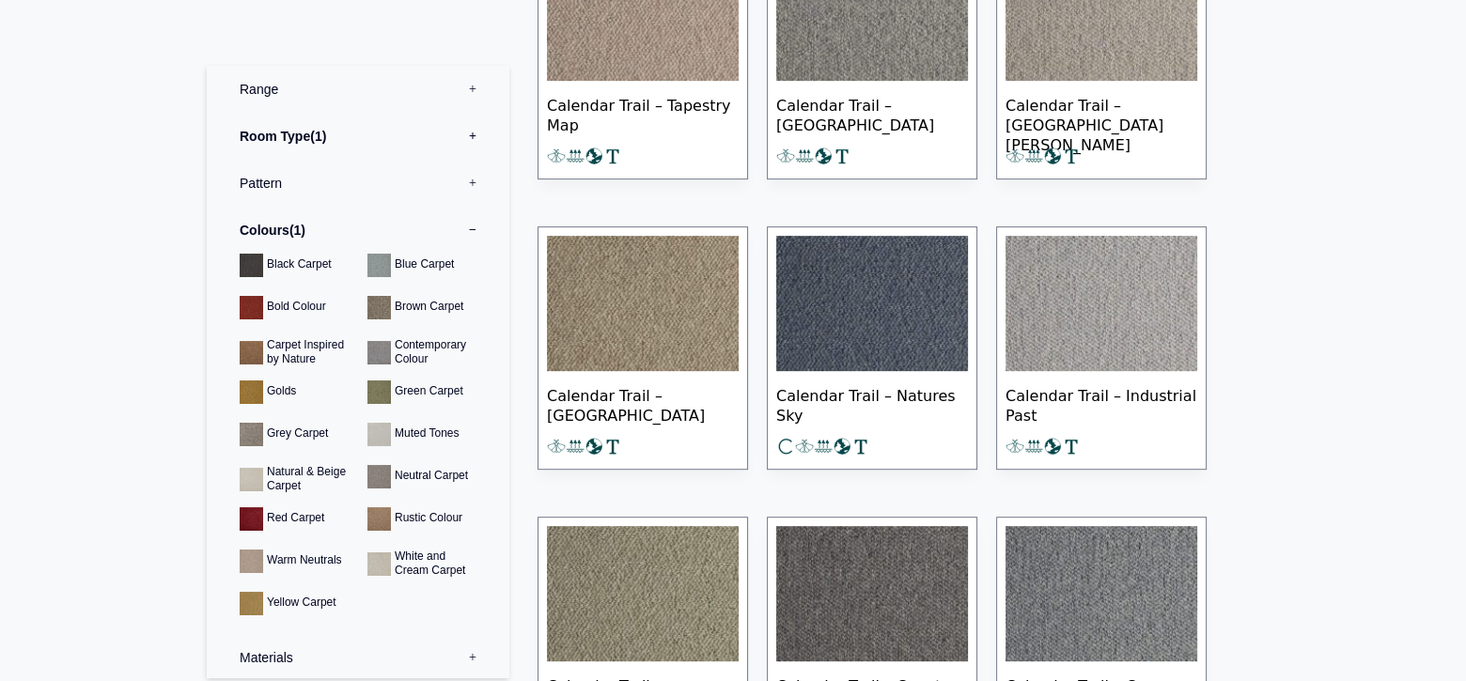
scroll to position [137, 0]
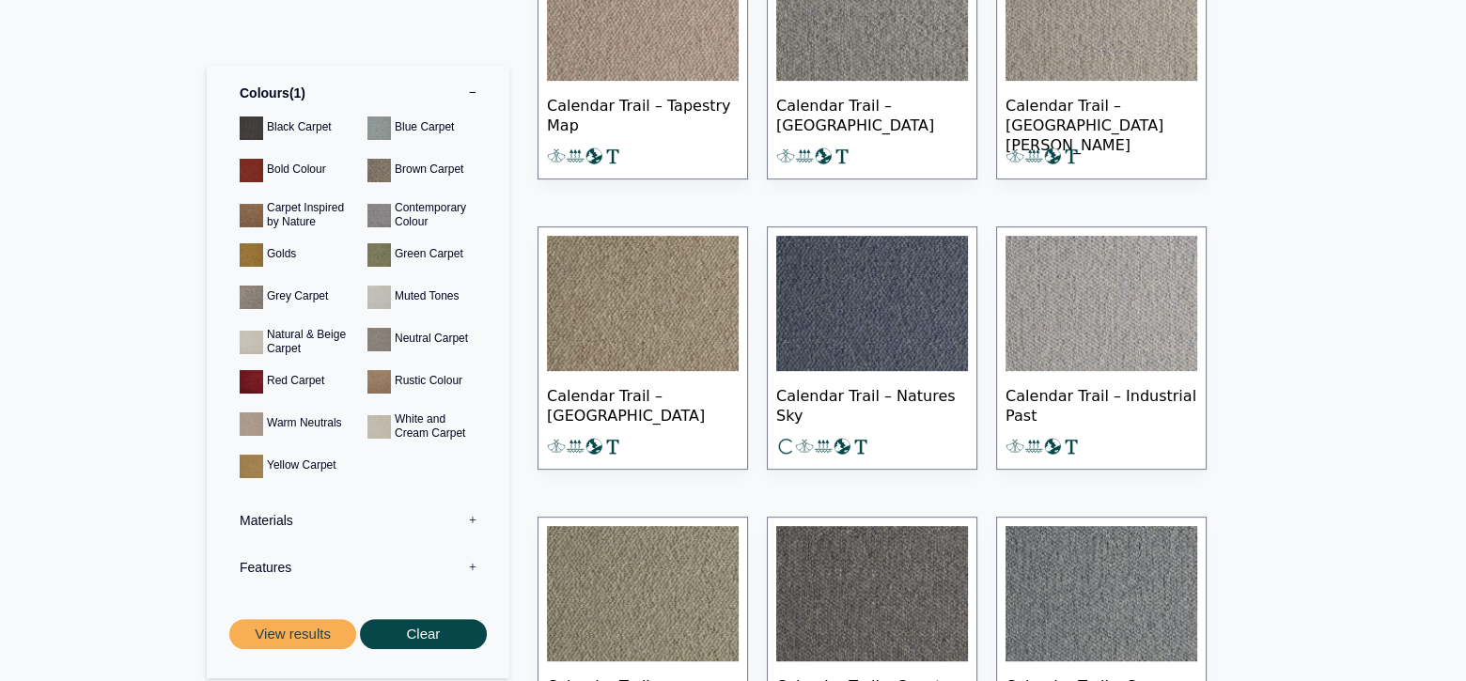
click at [261, 523] on label "Materials 0" at bounding box center [358, 520] width 274 height 47
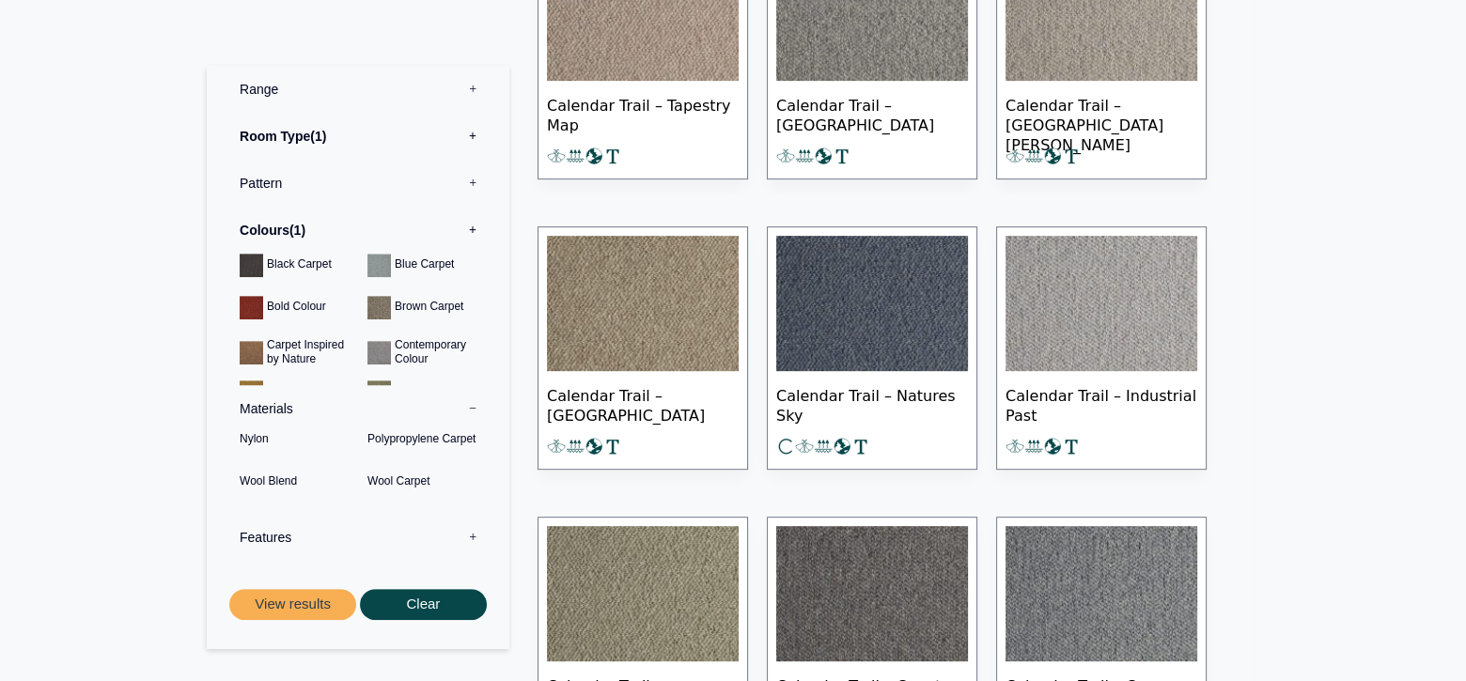
scroll to position [0, 0]
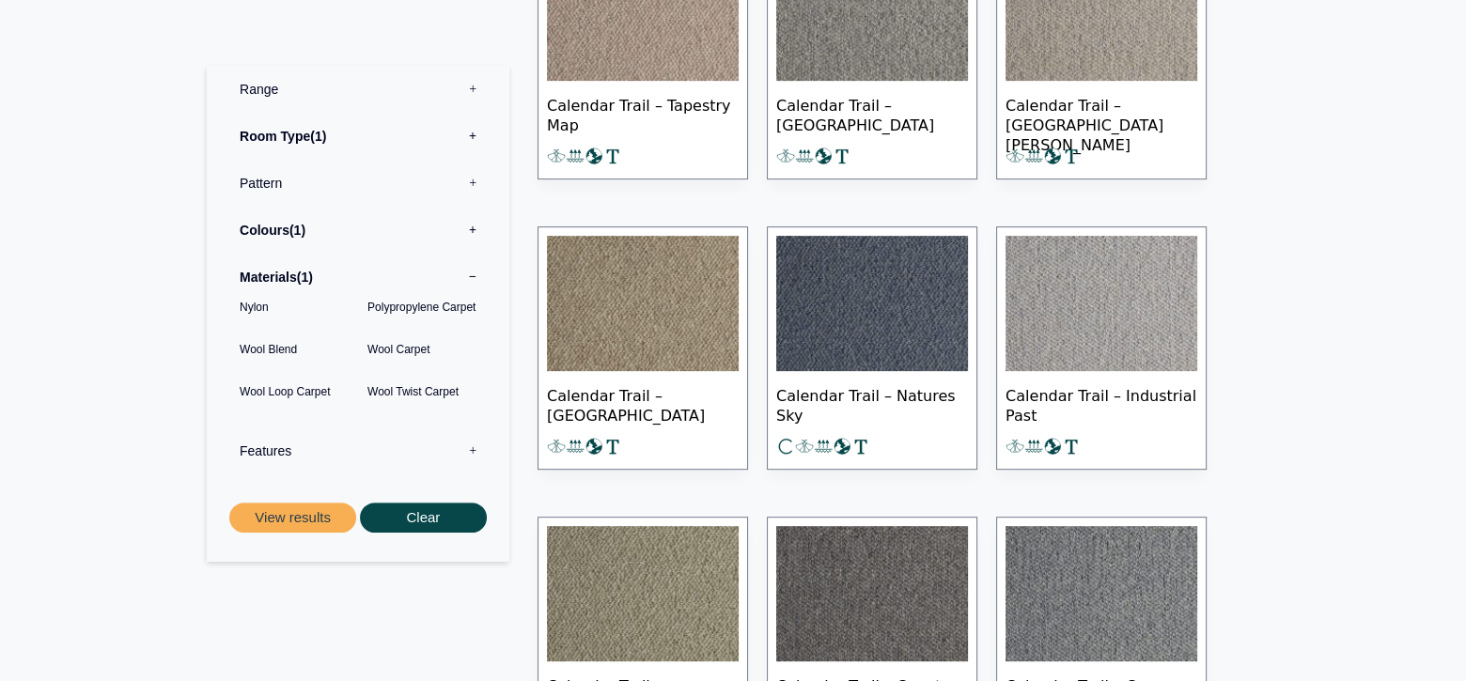
click at [300, 517] on button "View results" at bounding box center [292, 518] width 127 height 31
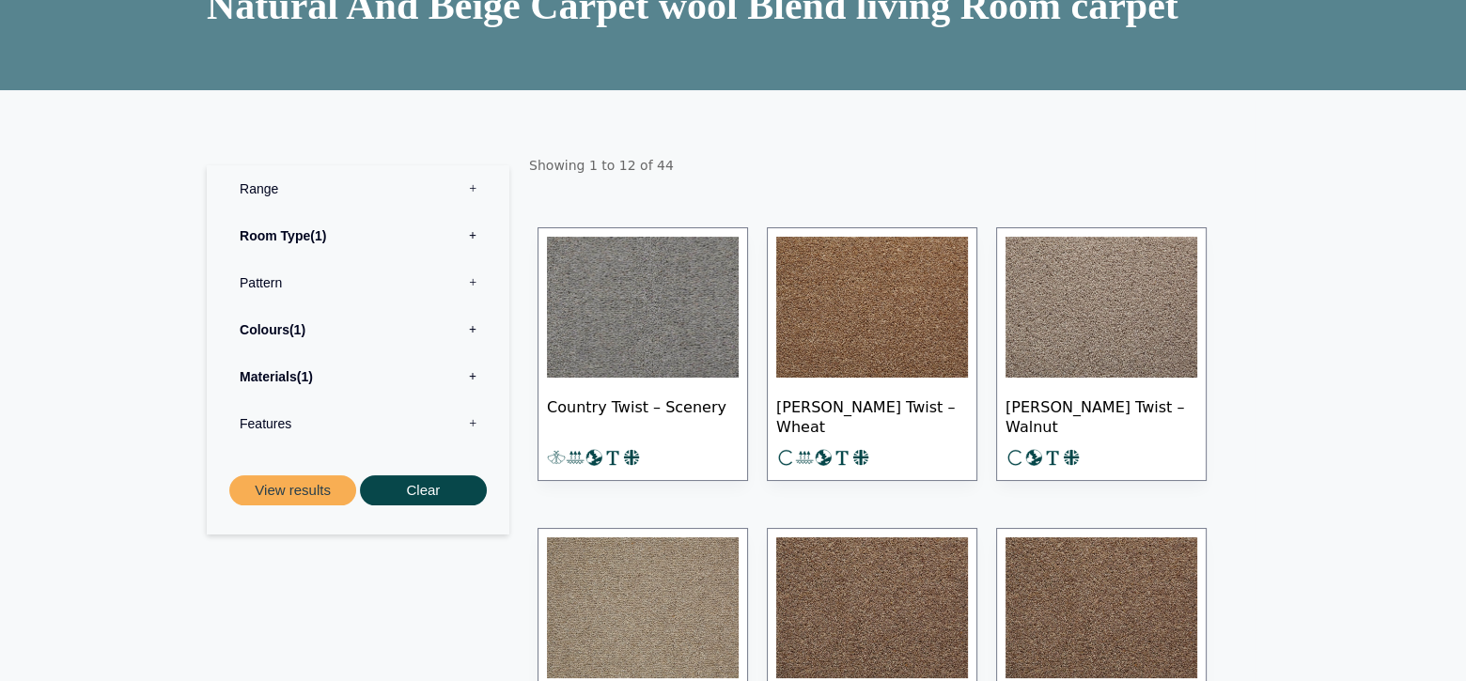
scroll to position [222, 0]
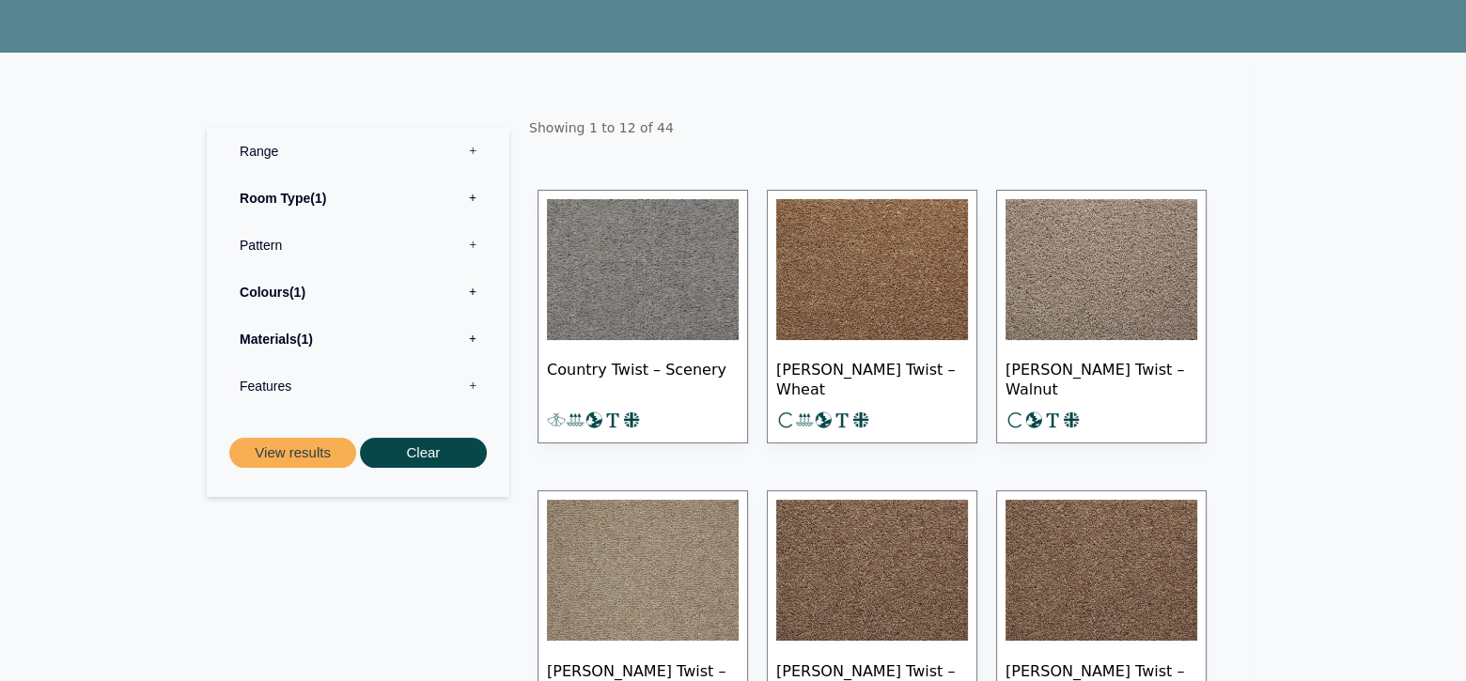
click at [627, 304] on img at bounding box center [643, 269] width 192 height 141
click at [254, 155] on label "Range 0" at bounding box center [358, 151] width 274 height 47
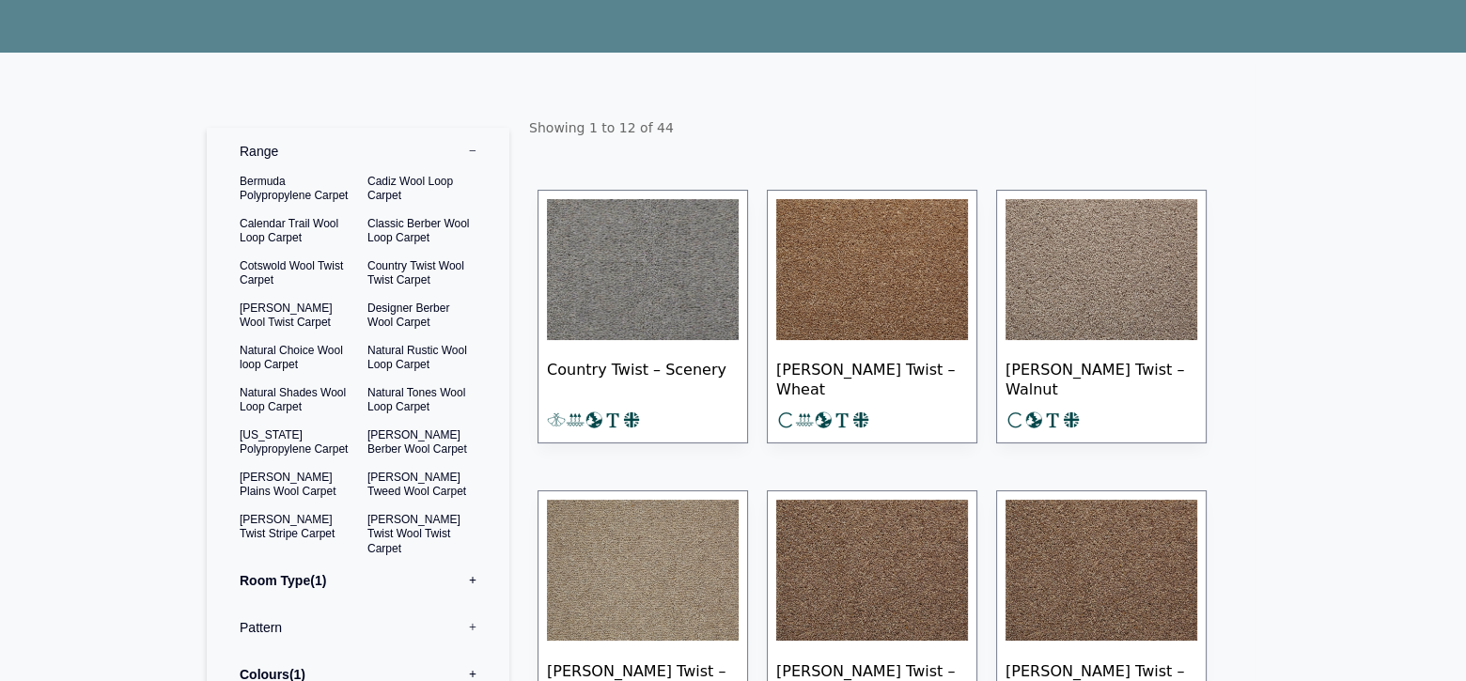
click at [284, 579] on label "Room Type 1" at bounding box center [358, 580] width 274 height 47
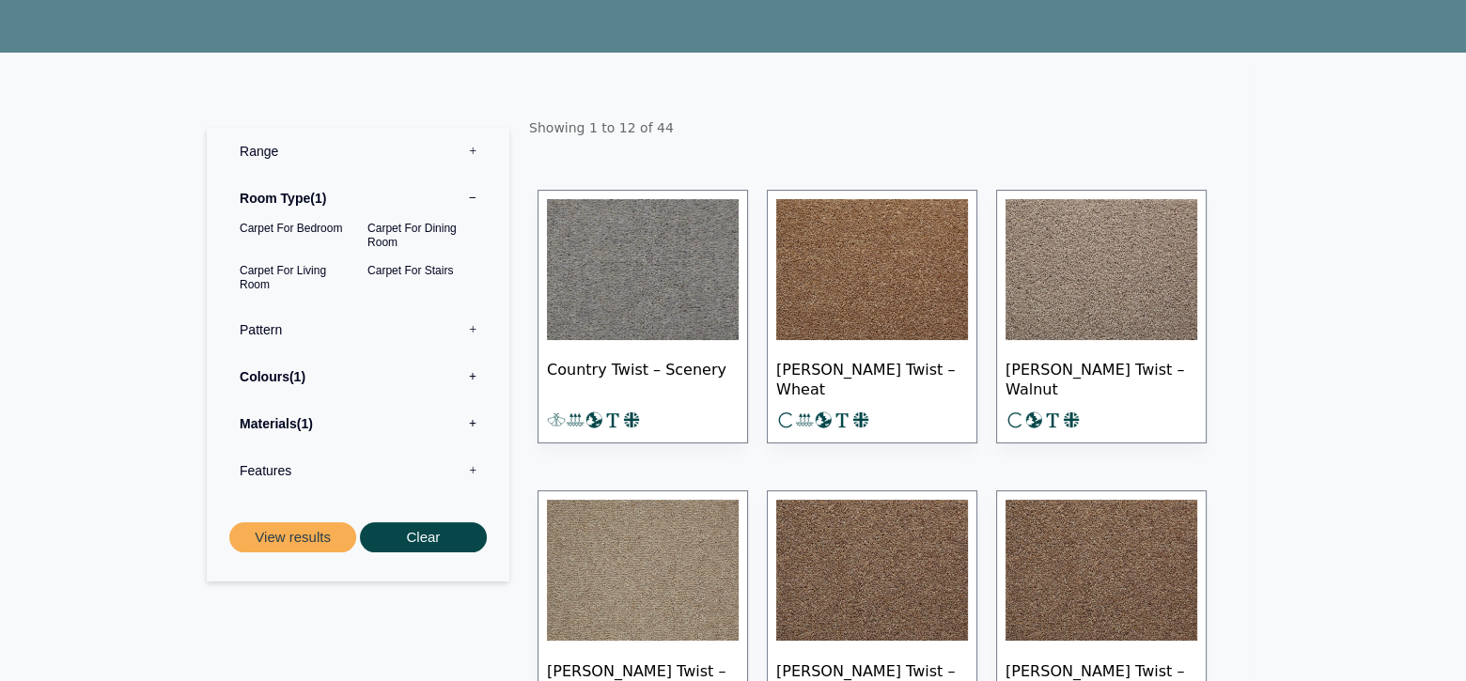
click at [252, 379] on label "Colours 1" at bounding box center [358, 376] width 274 height 47
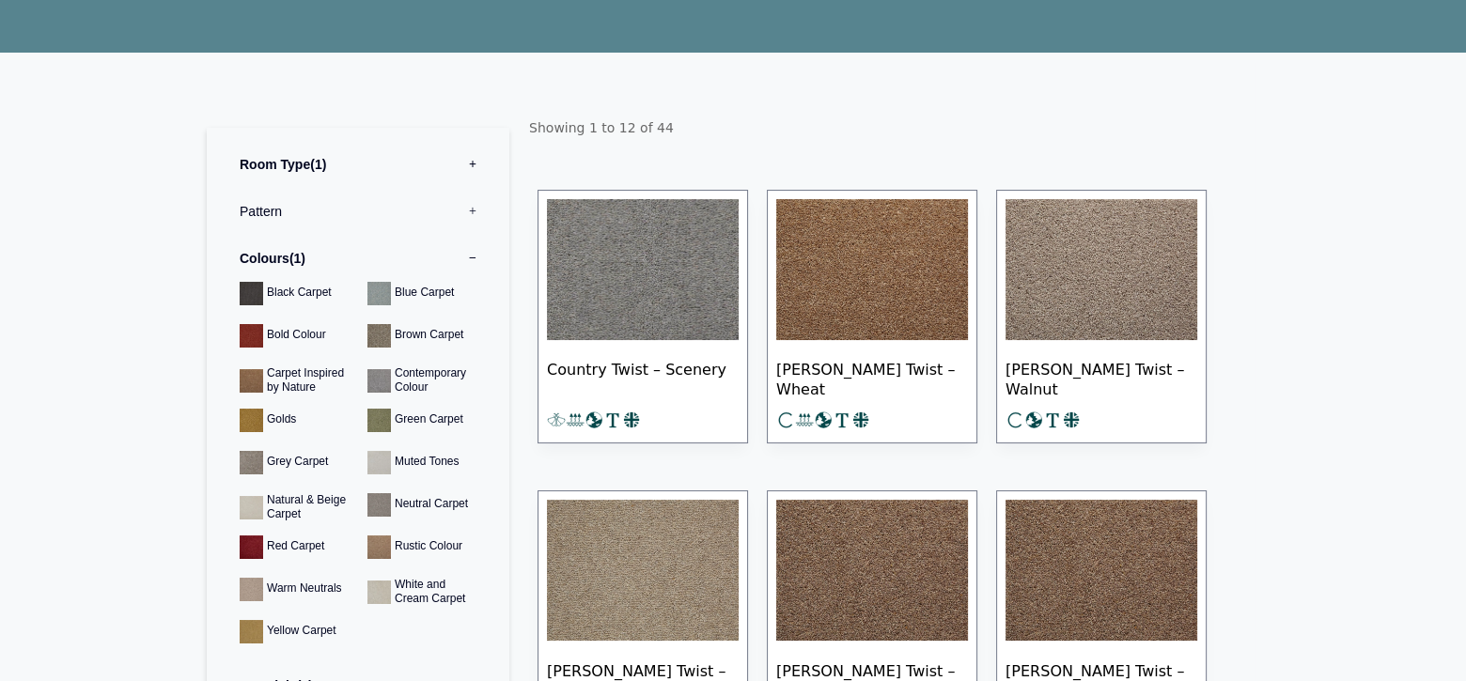
scroll to position [37, 0]
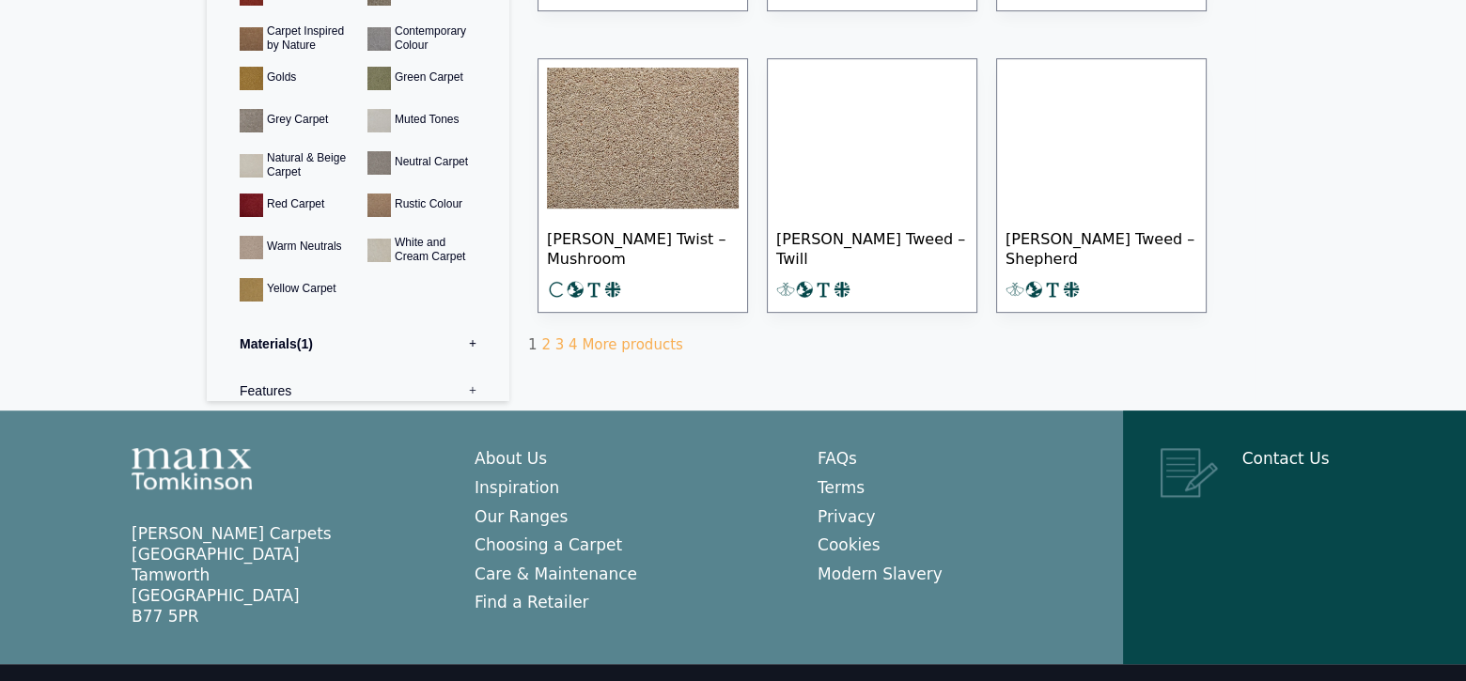
scroll to position [1286, 0]
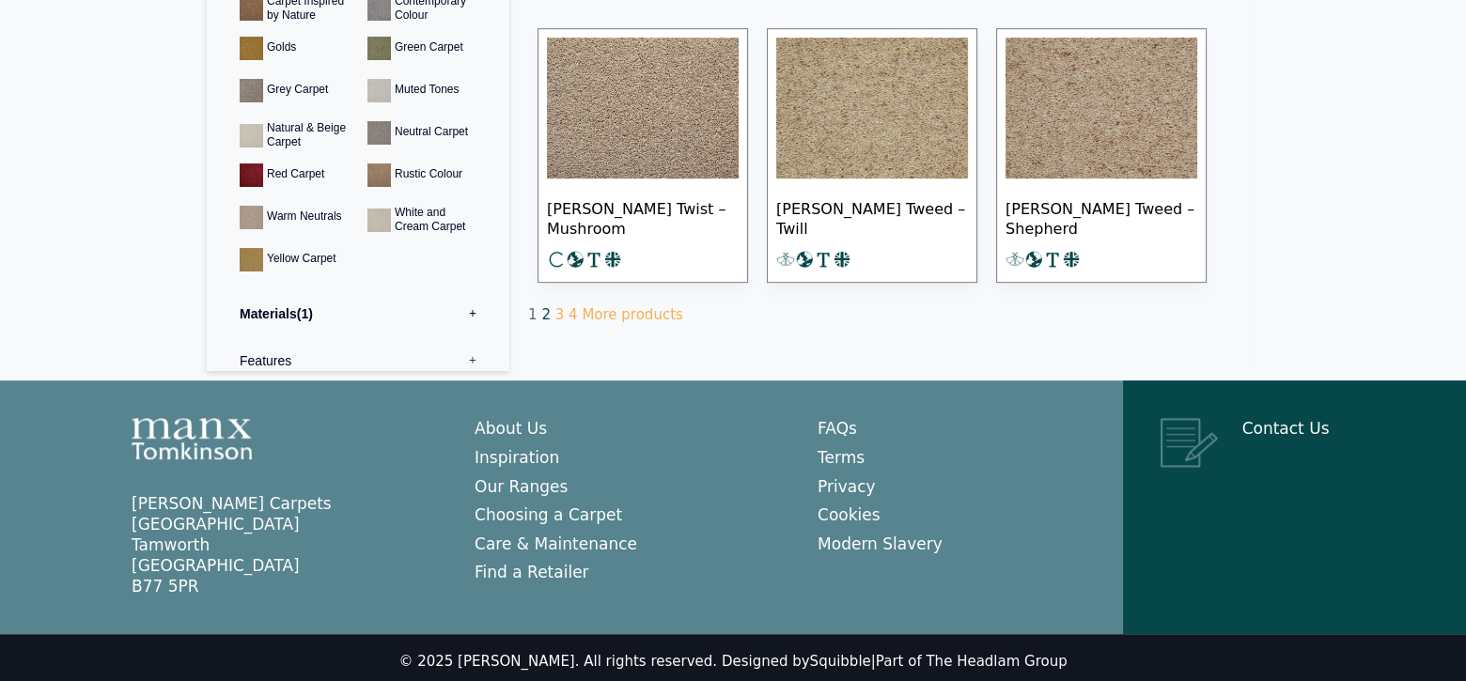
click at [542, 310] on link "2" at bounding box center [545, 314] width 9 height 17
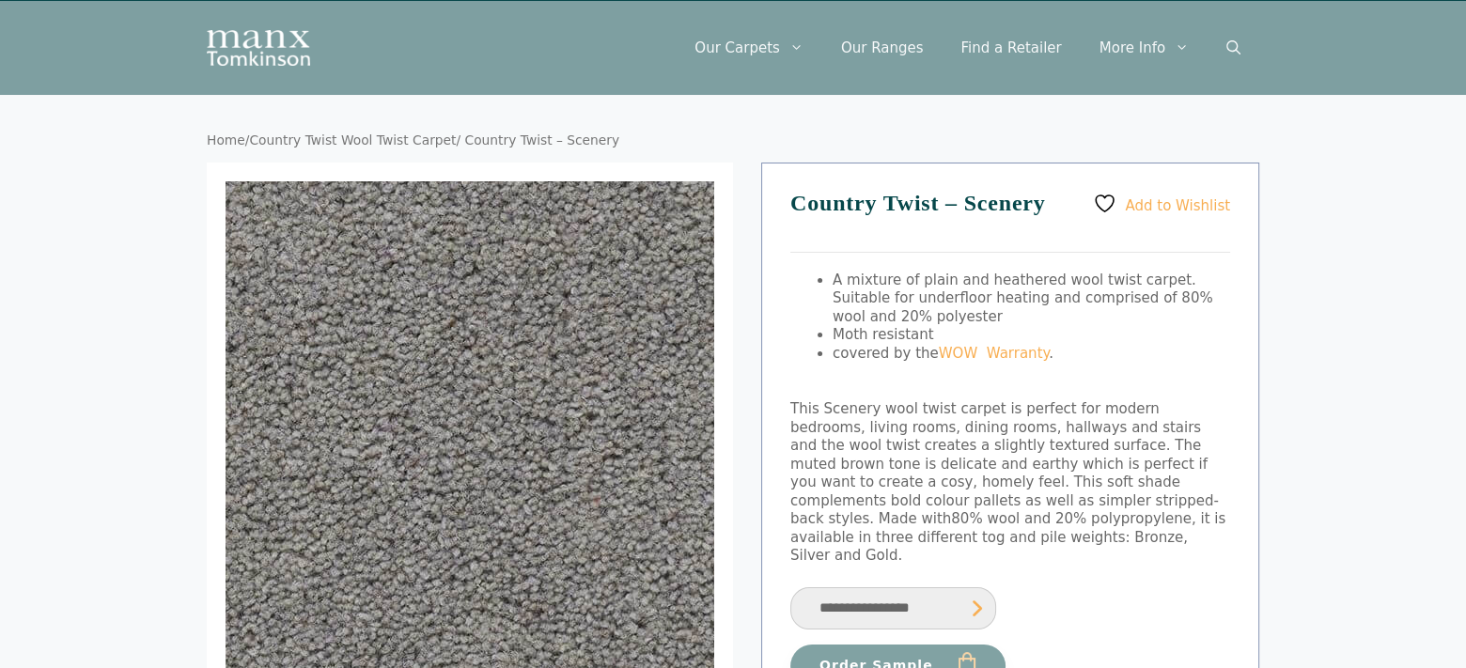
scroll to position [73, 0]
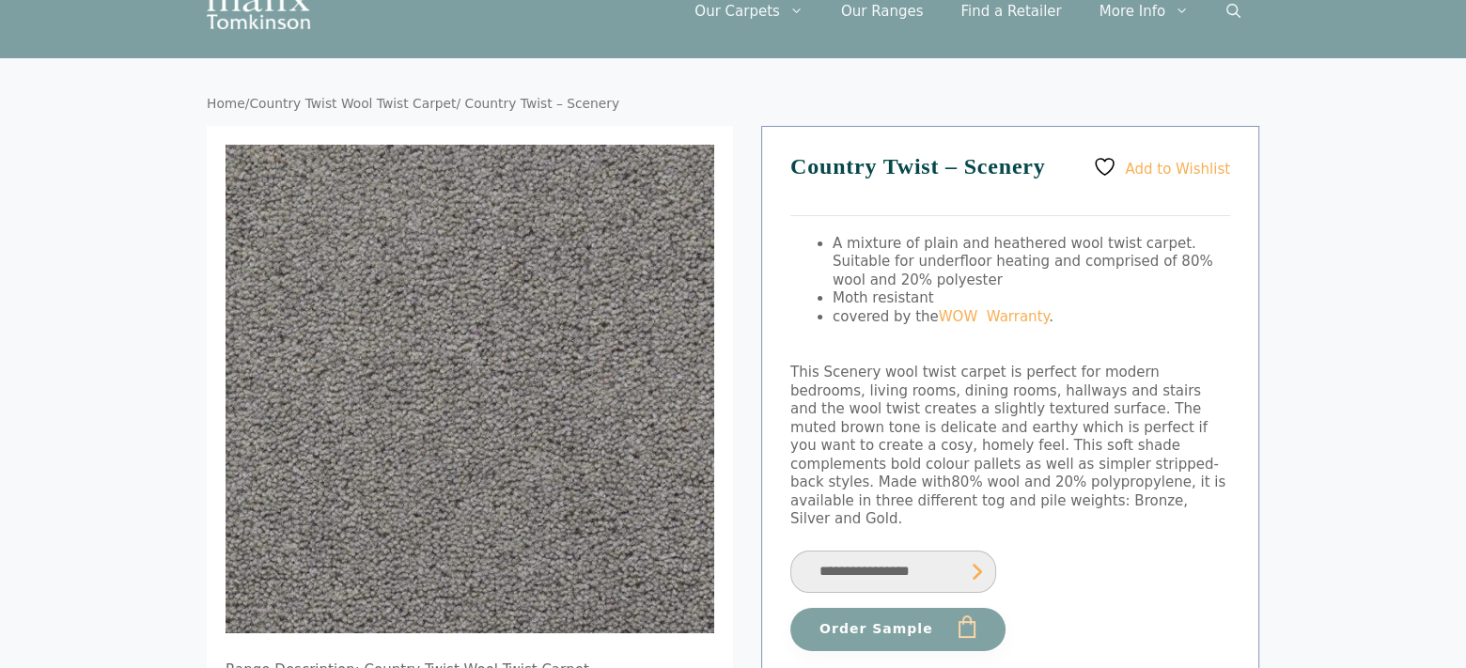
click at [834, 552] on select "**********" at bounding box center [893, 572] width 206 height 42
select select "**********"
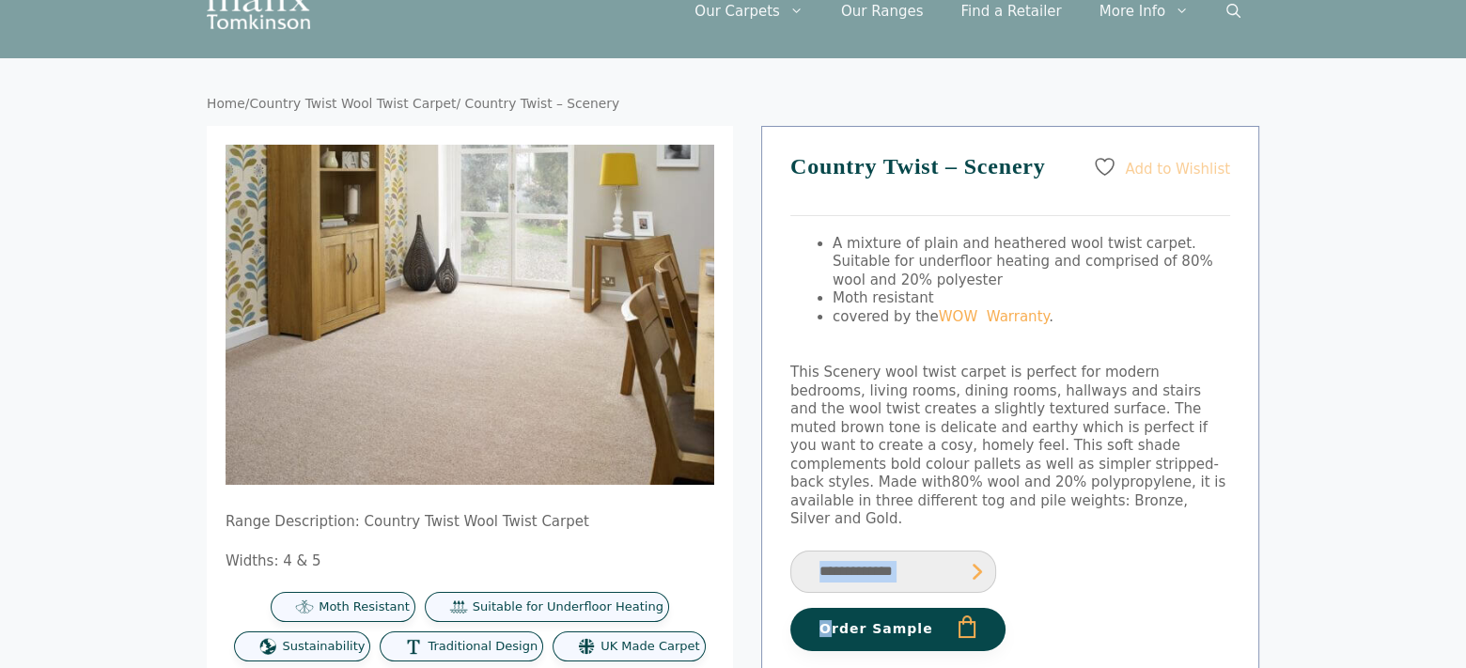
drag, startPoint x: 813, startPoint y: 519, endPoint x: 831, endPoint y: 588, distance: 71.8
click at [831, 588] on div "Add to Wishlist Country Twist – Scenery A mixture of plain and heathered wool t…" at bounding box center [1010, 496] width 498 height 740
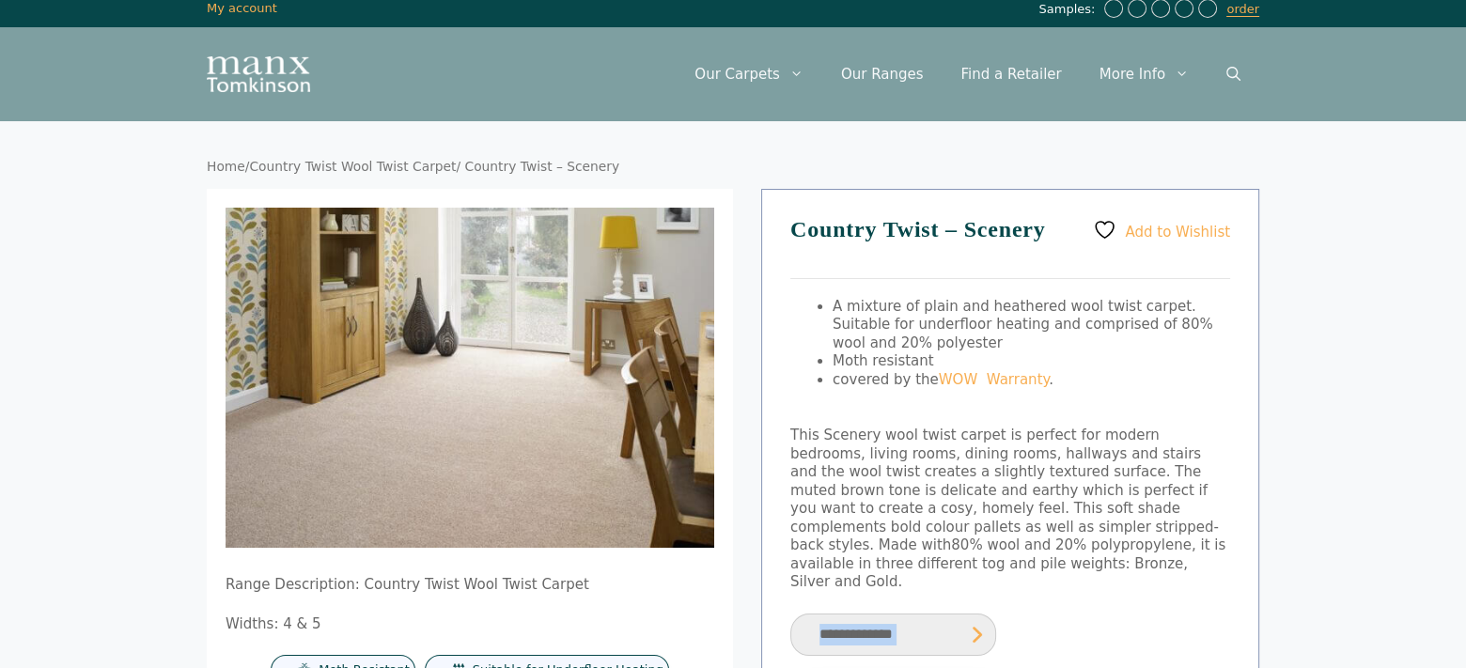
scroll to position [0, 0]
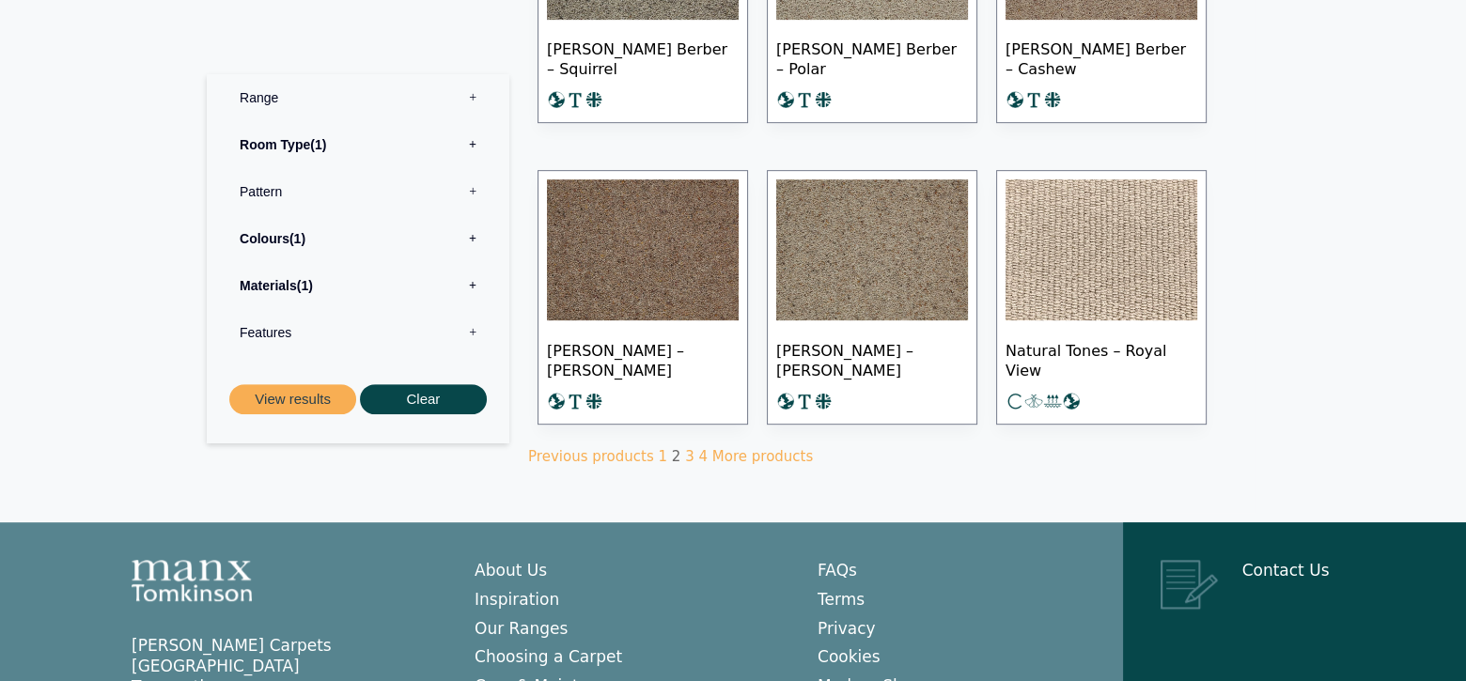
scroll to position [1145, 0]
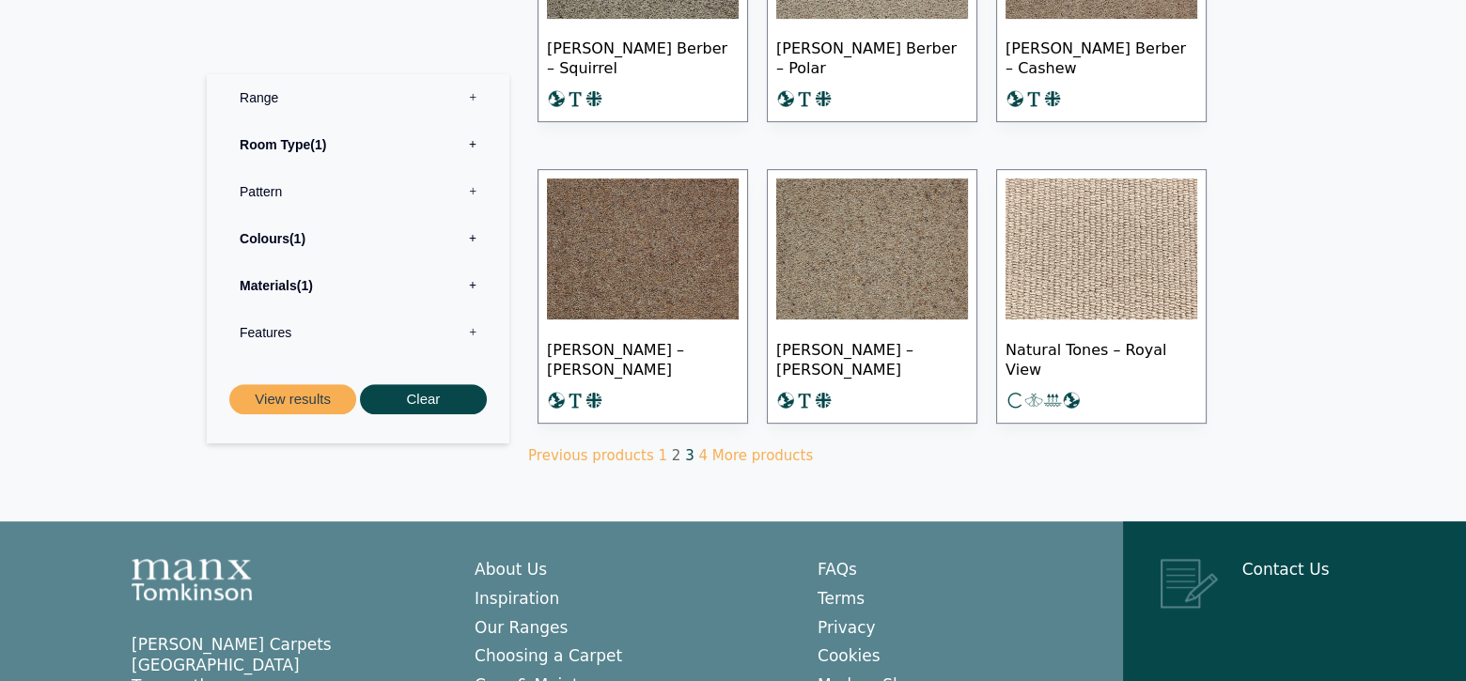
click at [685, 454] on link "3" at bounding box center [689, 455] width 9 height 17
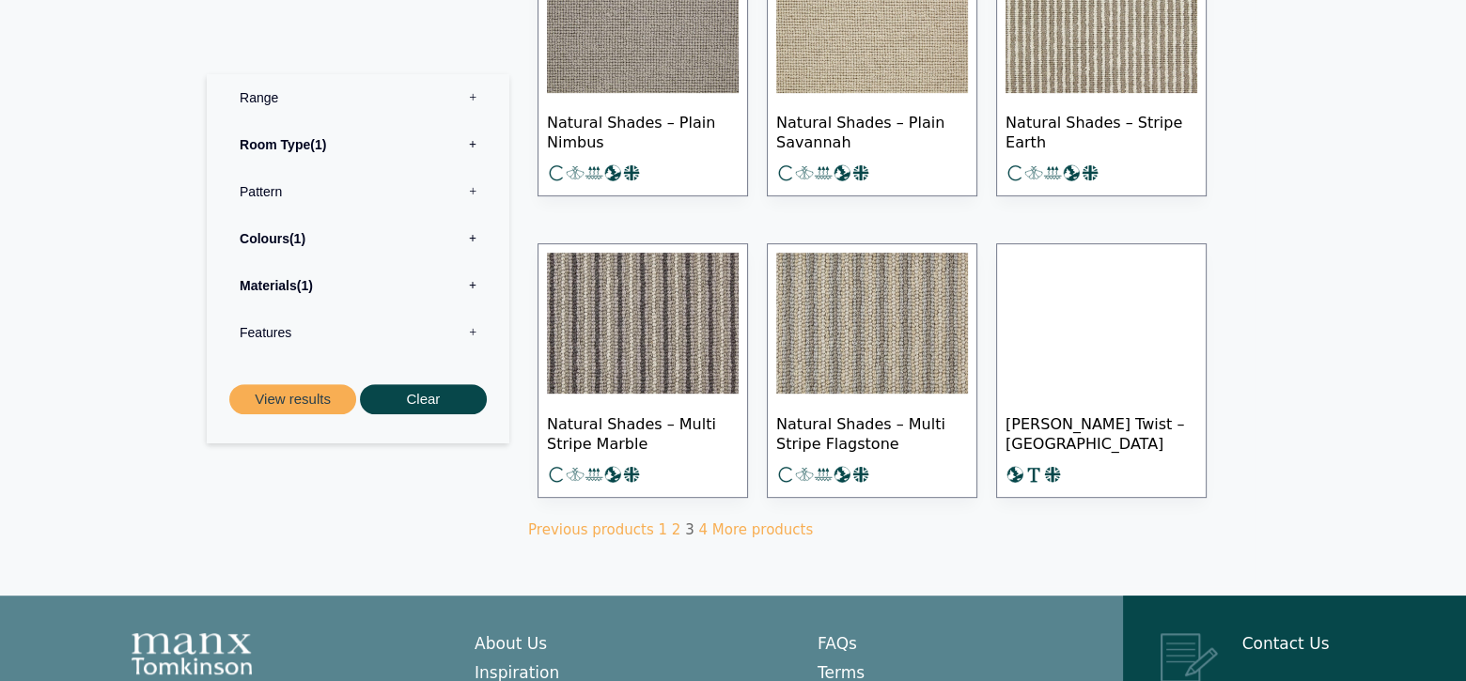
scroll to position [1109, 0]
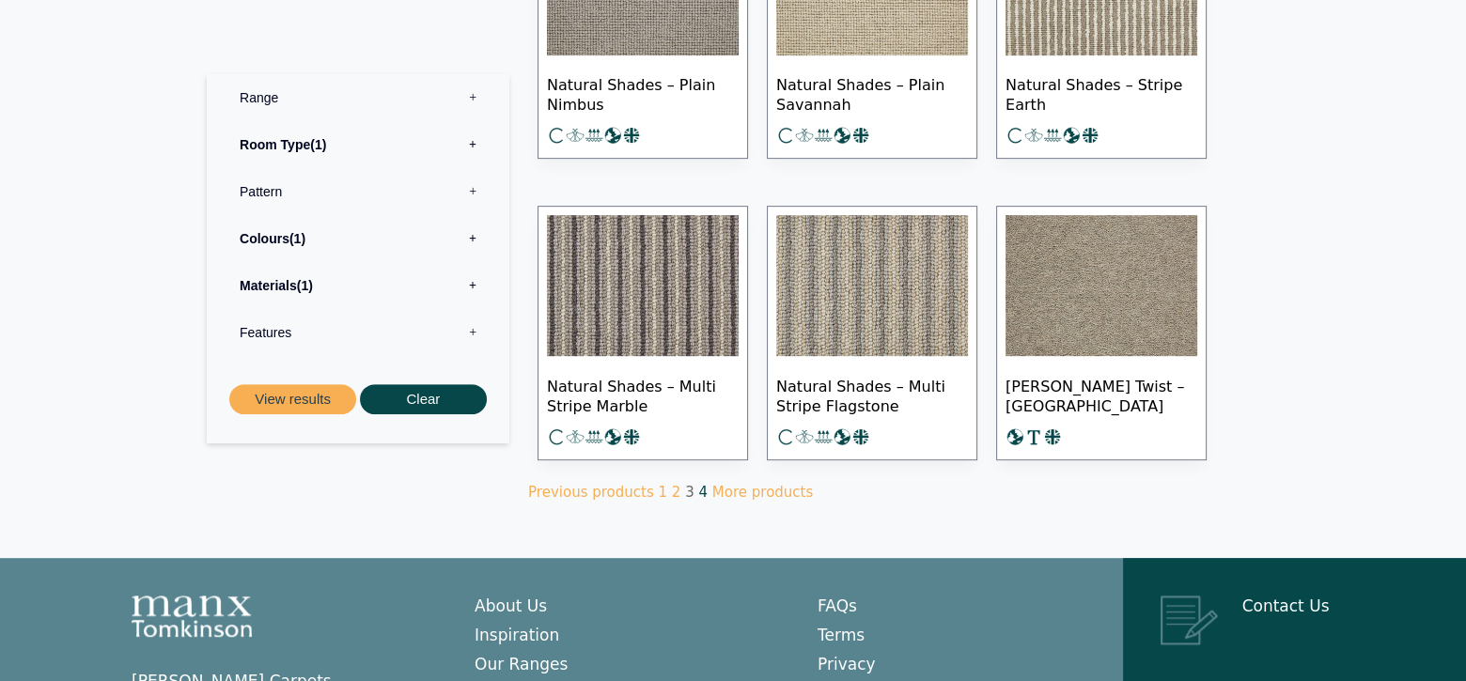
click at [698, 489] on link "4" at bounding box center [702, 492] width 9 height 17
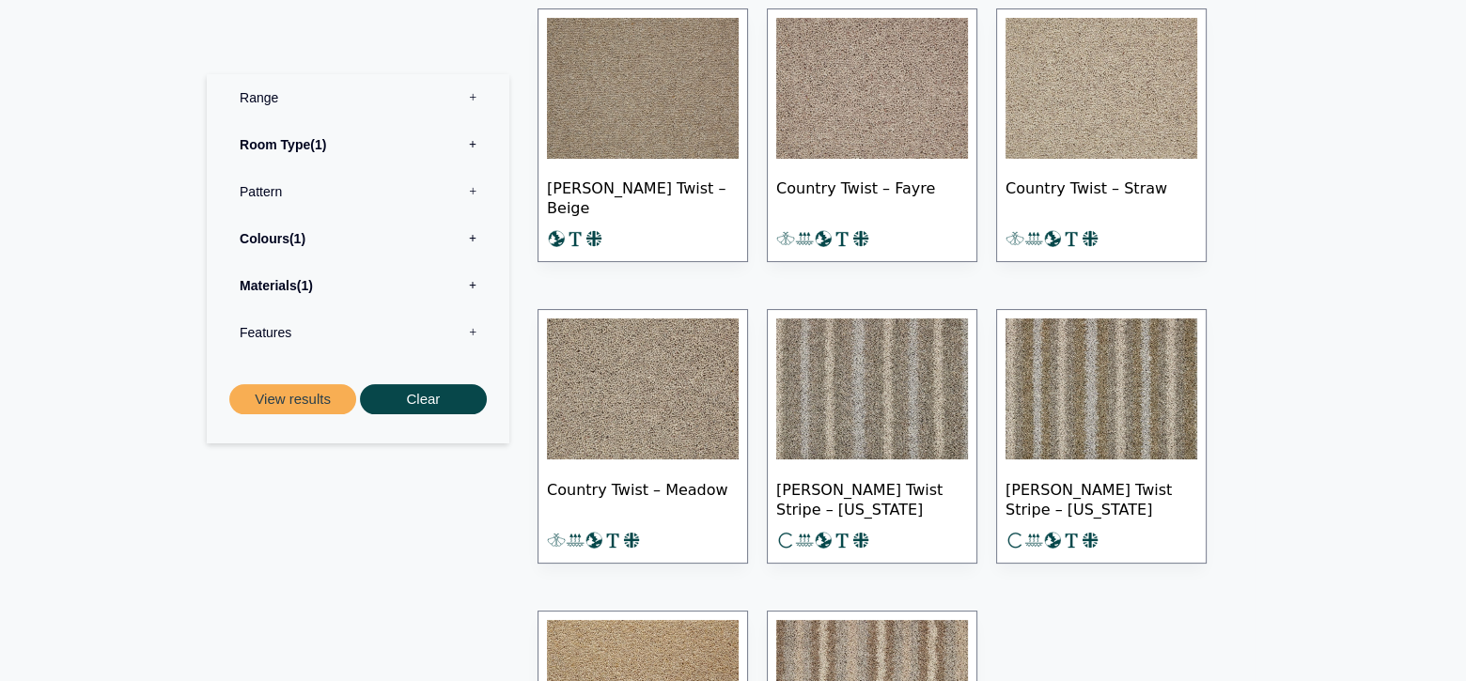
scroll to position [406, 0]
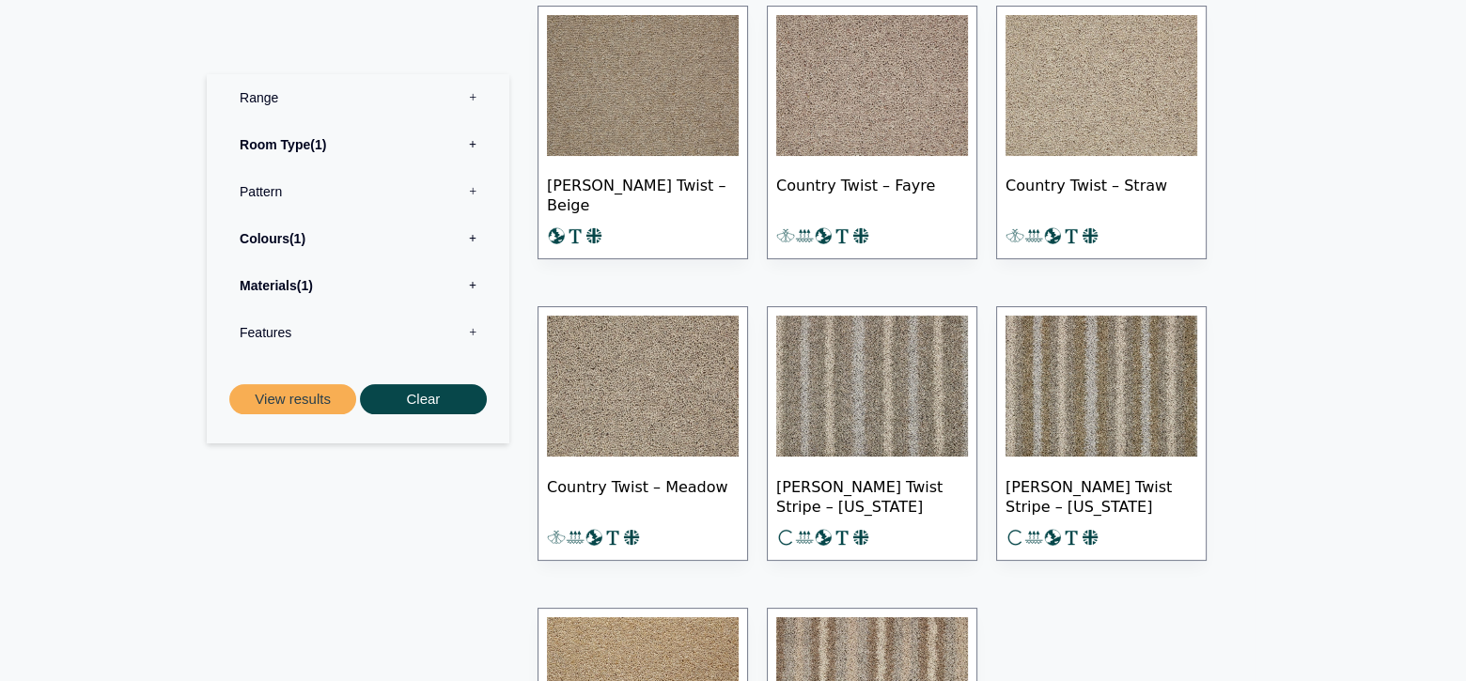
click at [1072, 90] on img at bounding box center [1101, 85] width 192 height 141
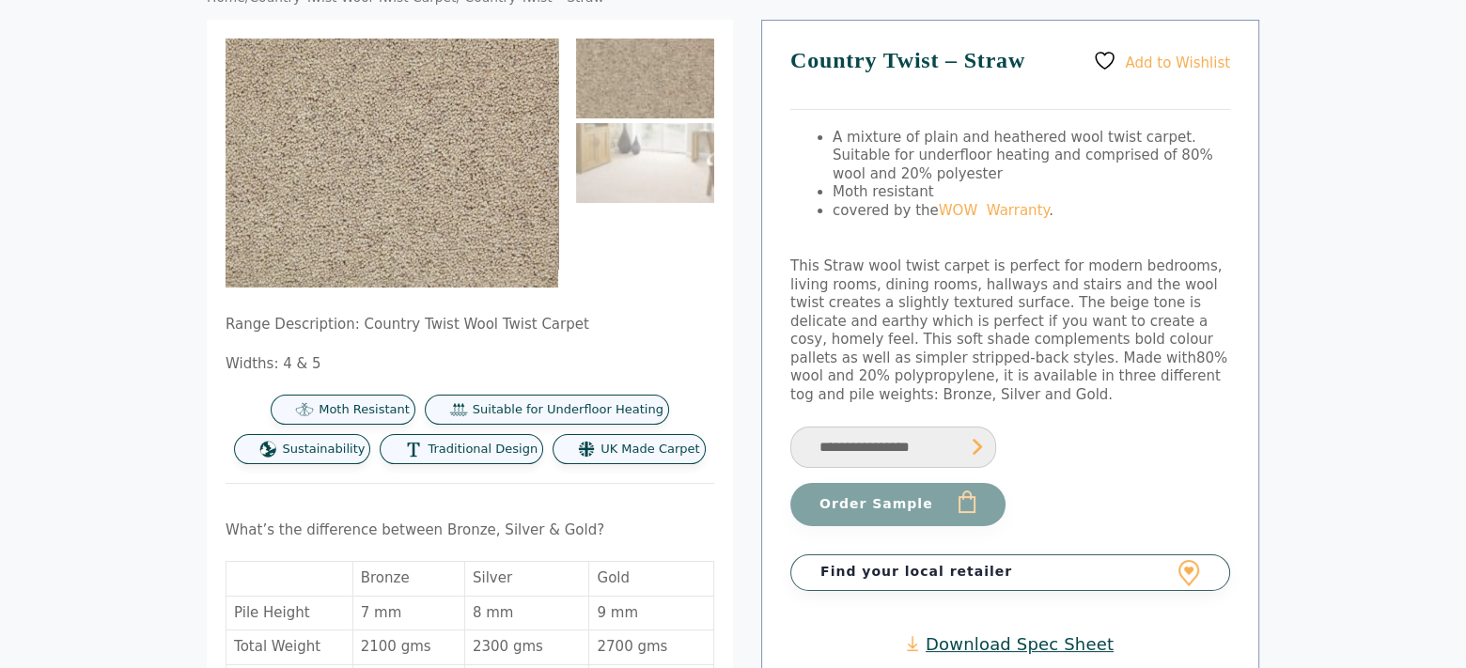
scroll to position [184, 0]
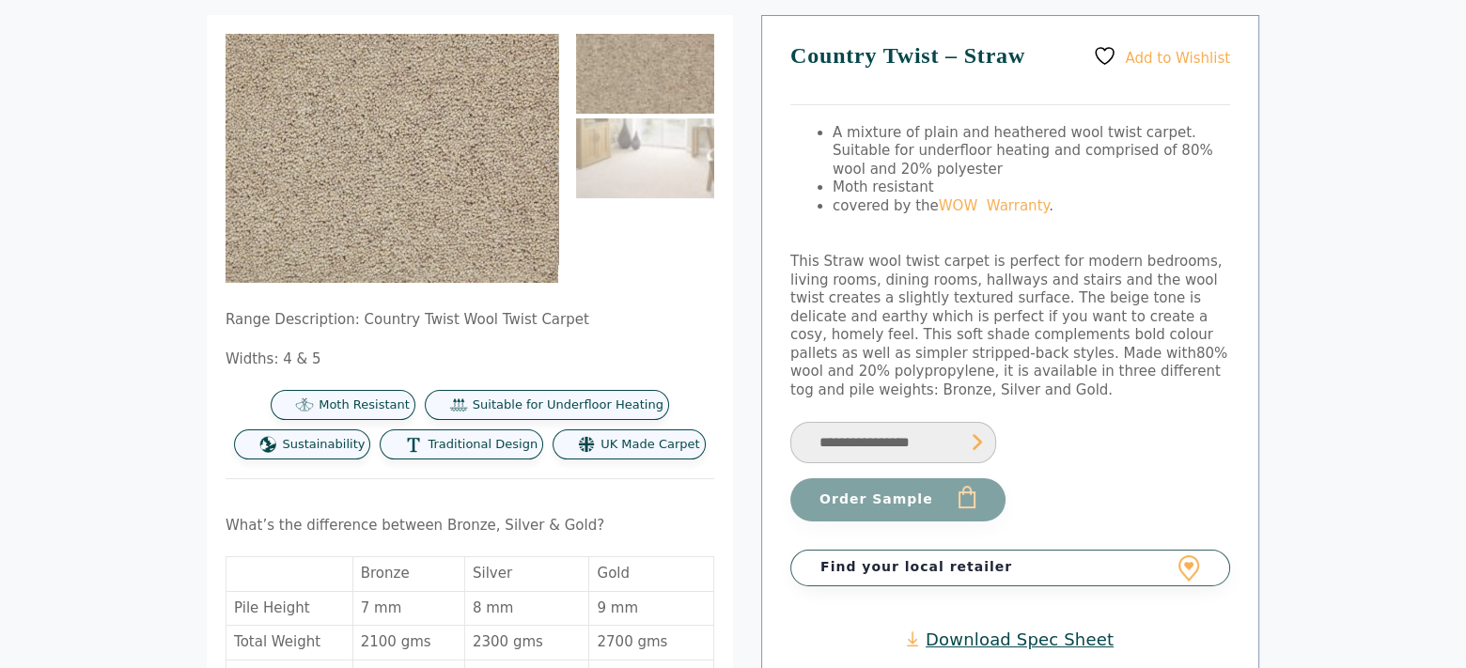
click at [864, 428] on select "**********" at bounding box center [893, 443] width 206 height 42
select select "**********"
click at [790, 422] on select "**********" at bounding box center [893, 443] width 206 height 42
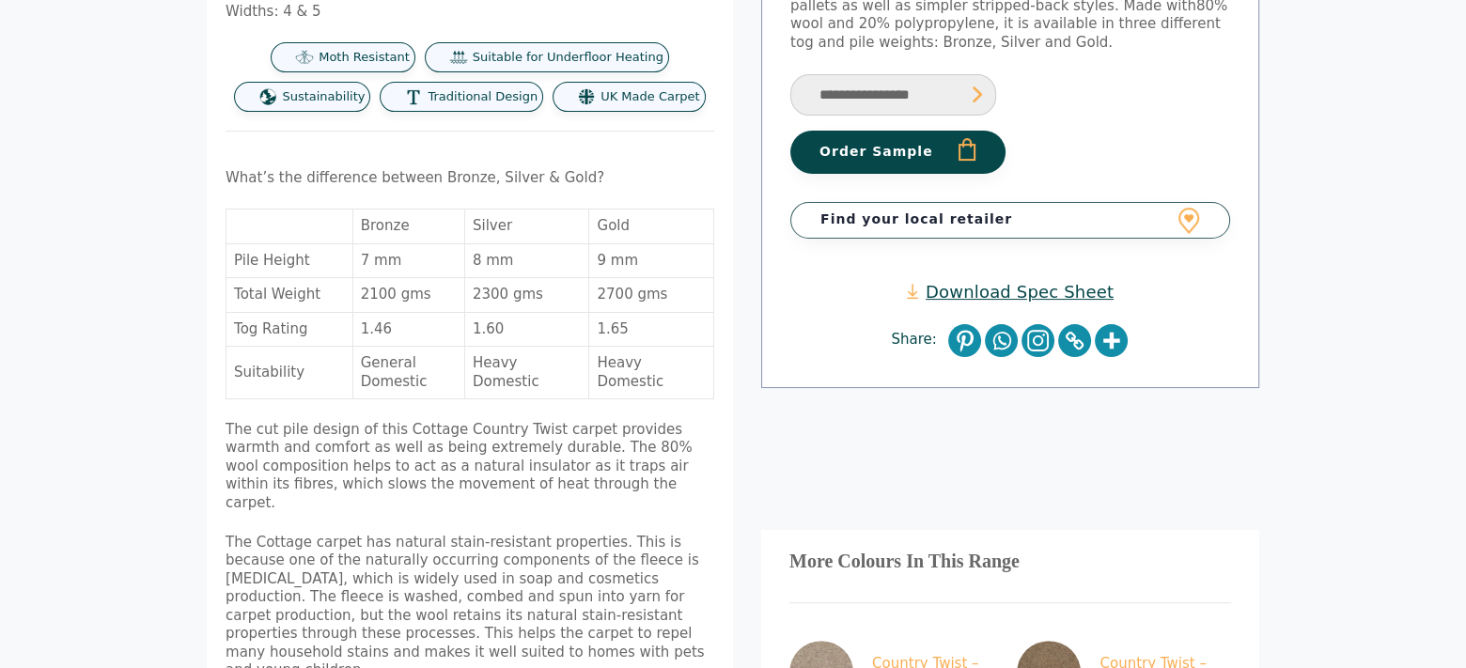
scroll to position [530, 0]
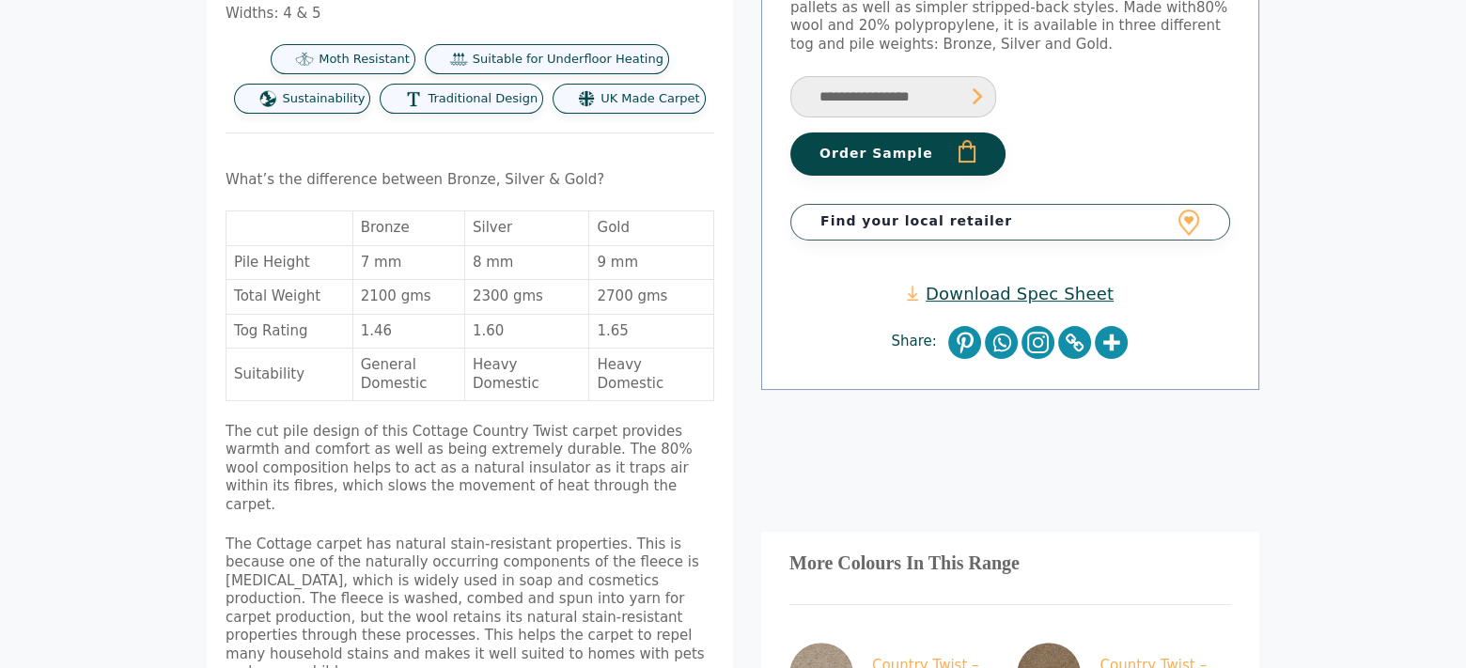
drag, startPoint x: 59, startPoint y: 423, endPoint x: 273, endPoint y: 352, distance: 225.5
click at [273, 352] on body "Skip to content Samples: order My Account My account Menu Menu Our Carpets View…" at bounding box center [733, 532] width 1466 height 2125
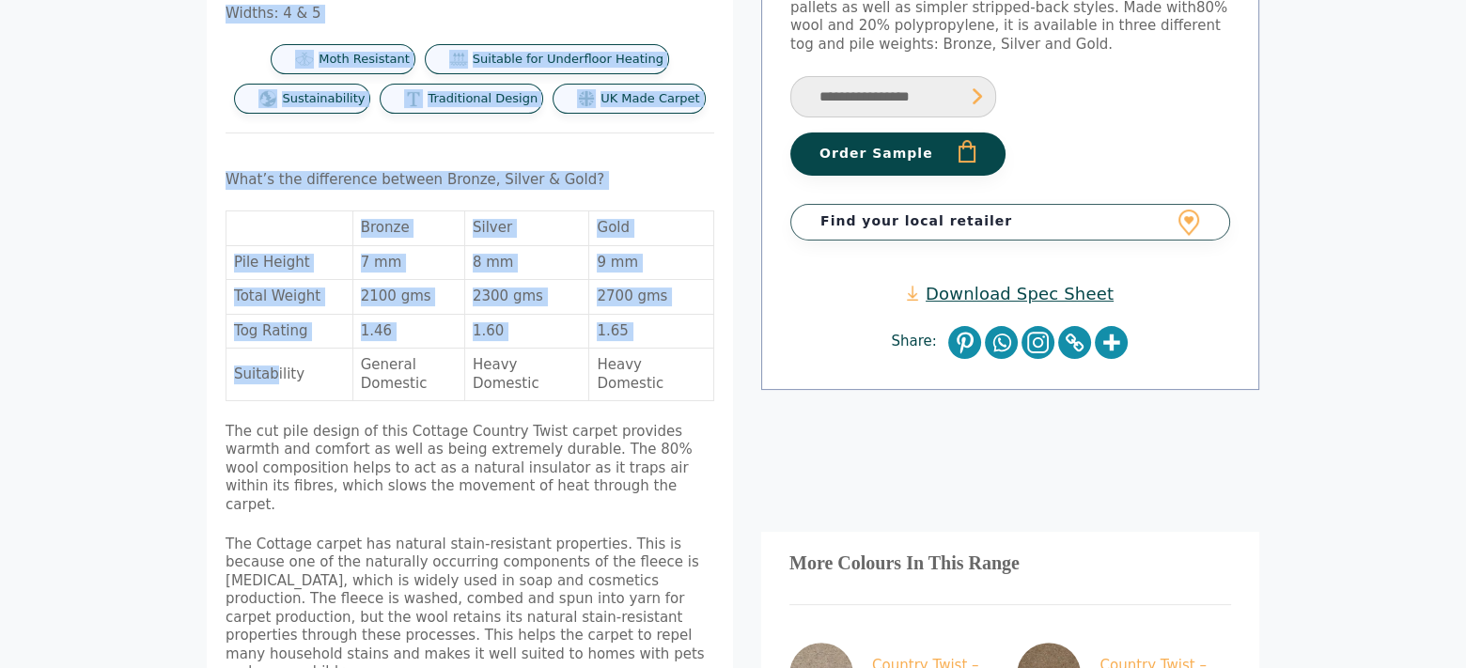
click at [852, 204] on link "Find your local retailer" at bounding box center [1010, 222] width 440 height 36
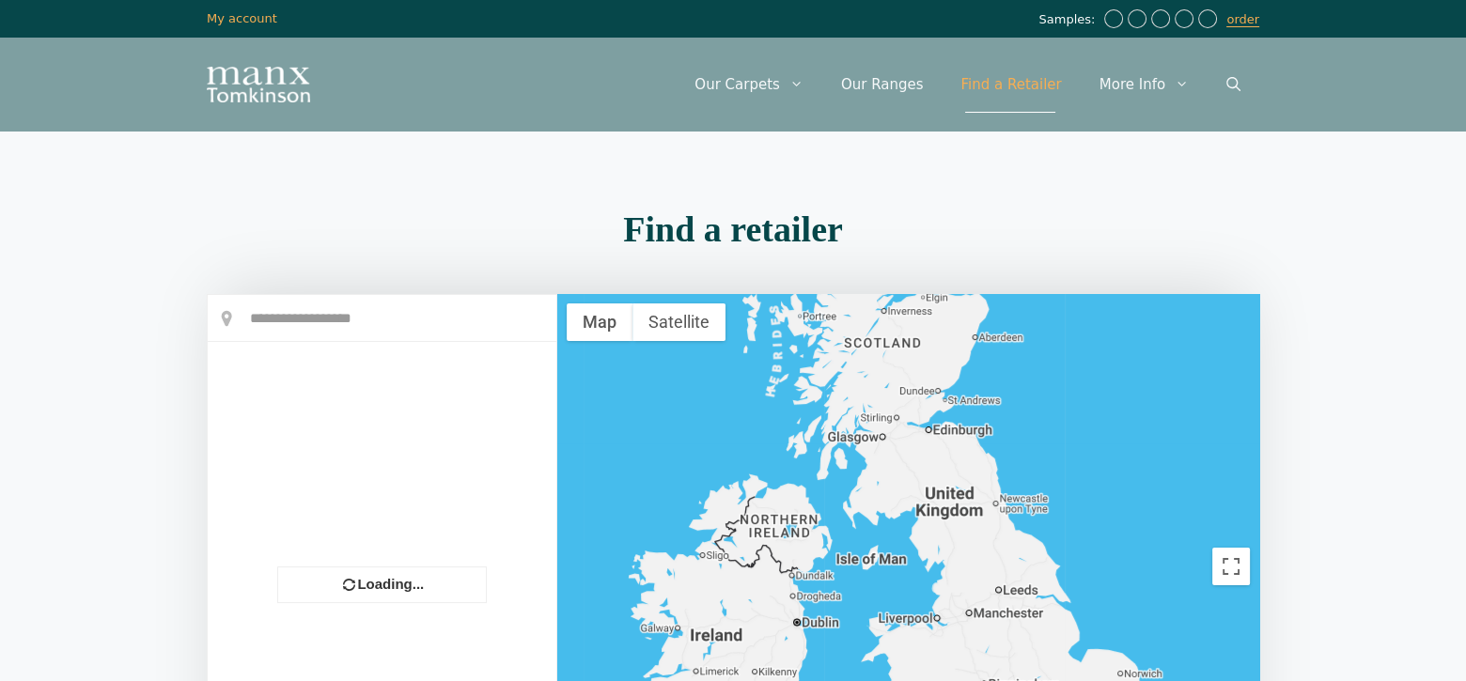
click at [282, 309] on input "text" at bounding box center [382, 318] width 349 height 47
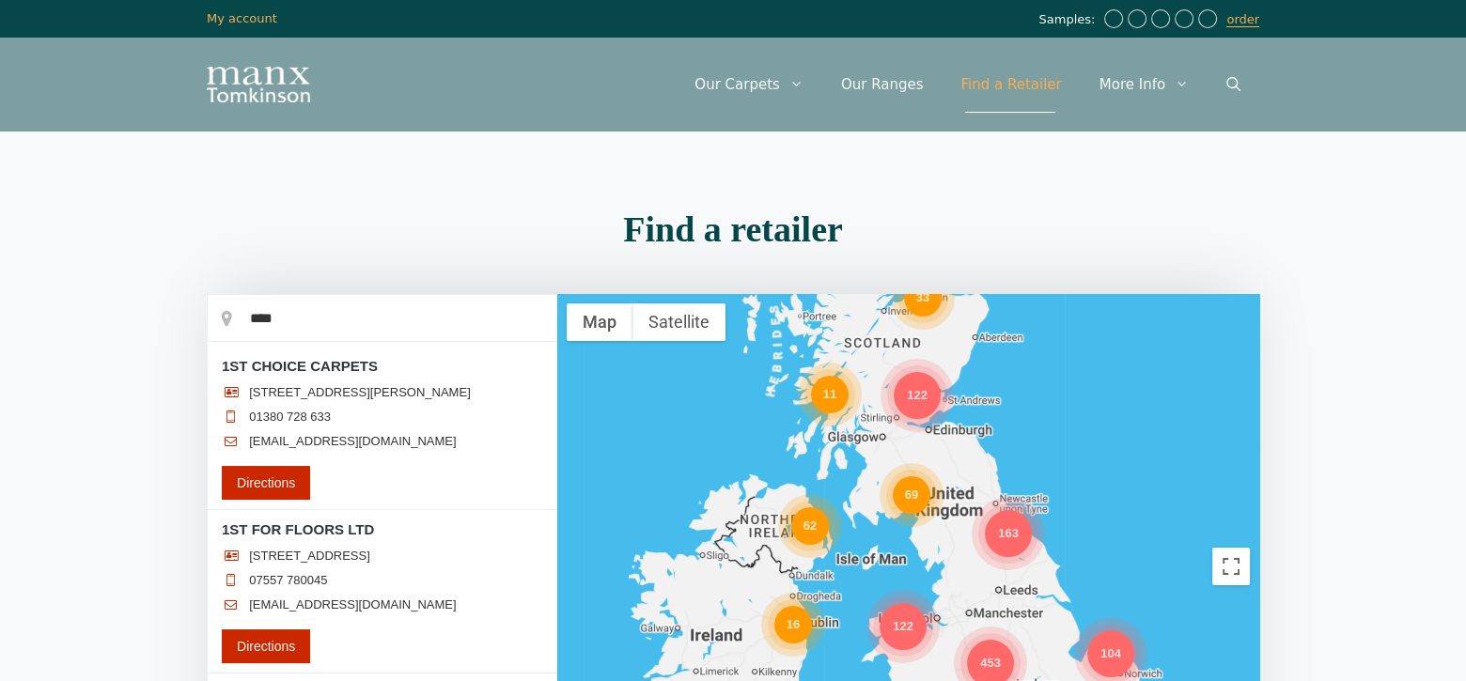
type input "**********"
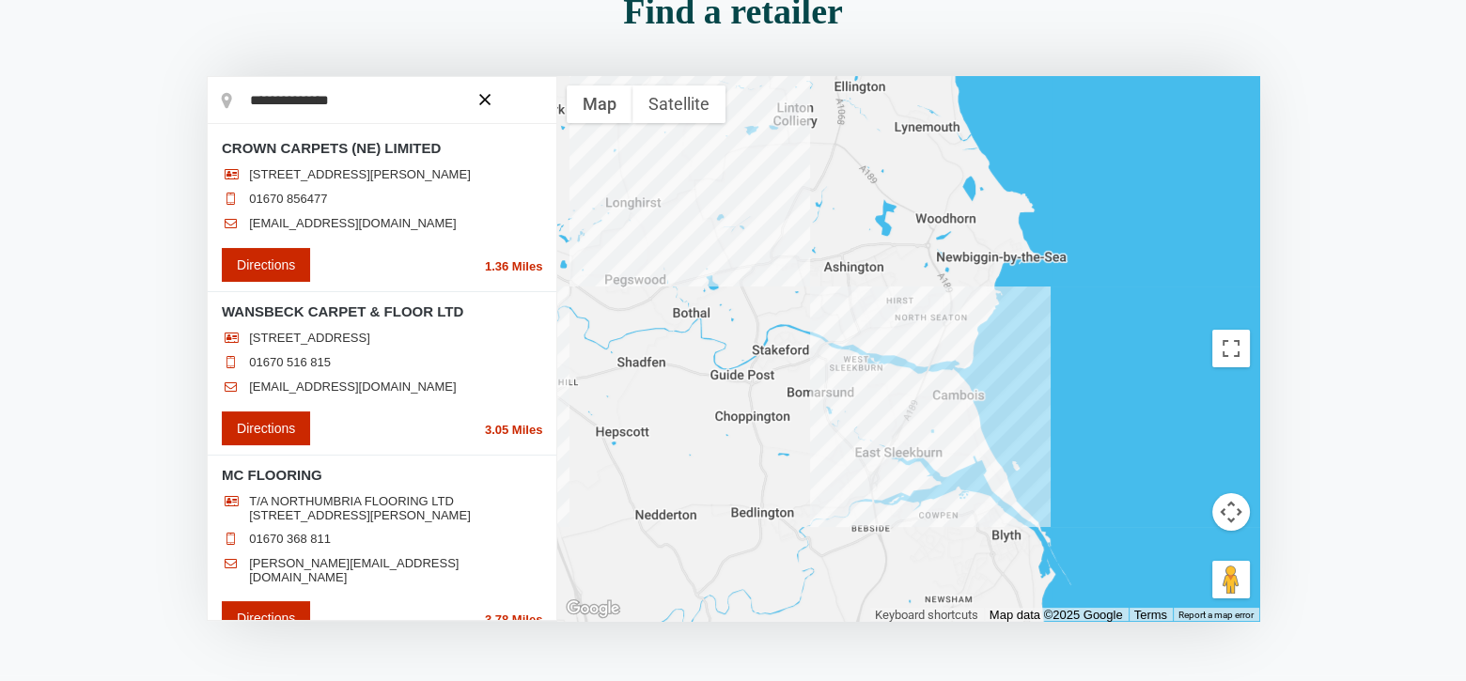
scroll to position [222, 0]
